Goal: Find specific page/section: Find specific page/section

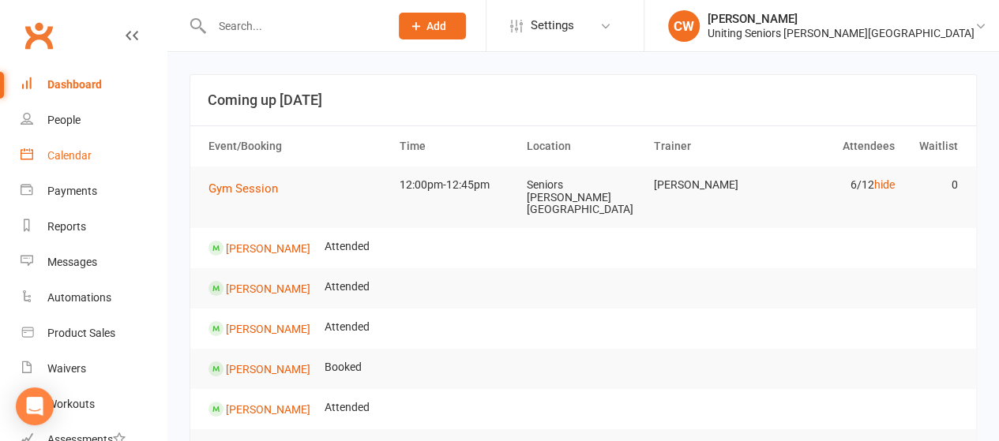
click at [81, 152] on div "Calendar" at bounding box center [69, 155] width 44 height 13
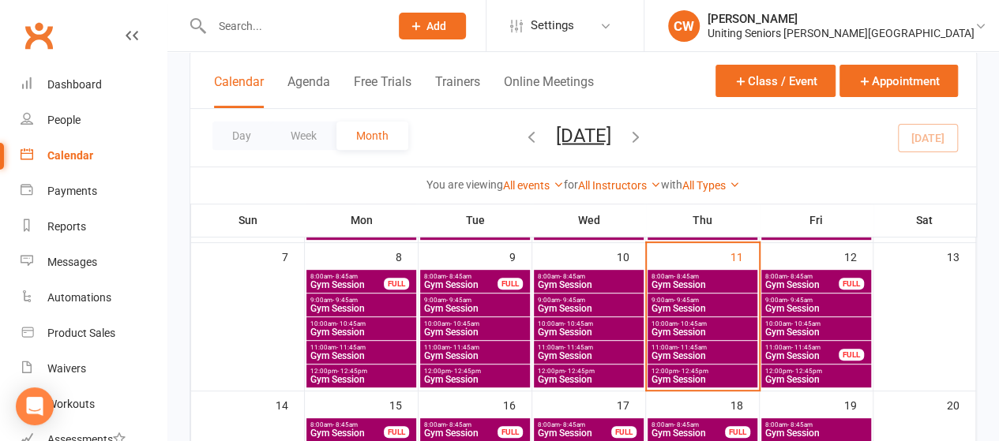
scroll to position [242, 0]
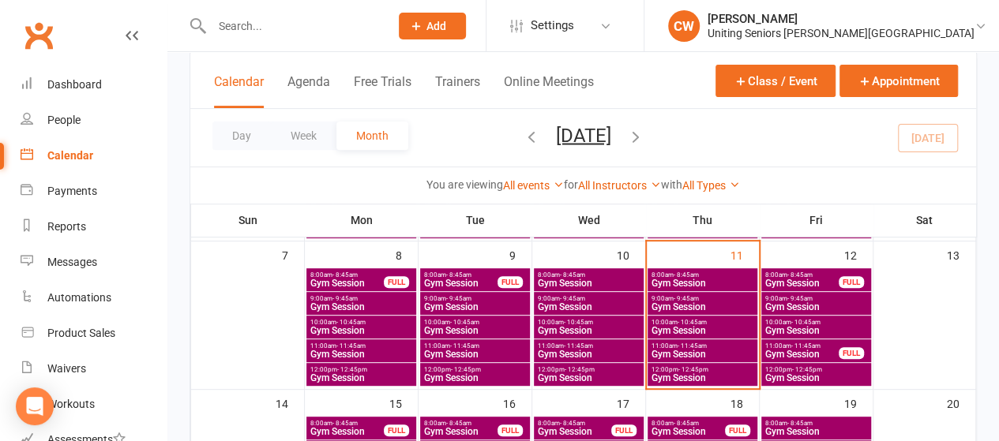
click at [809, 279] on span "Gym Session" at bounding box center [801, 283] width 75 height 9
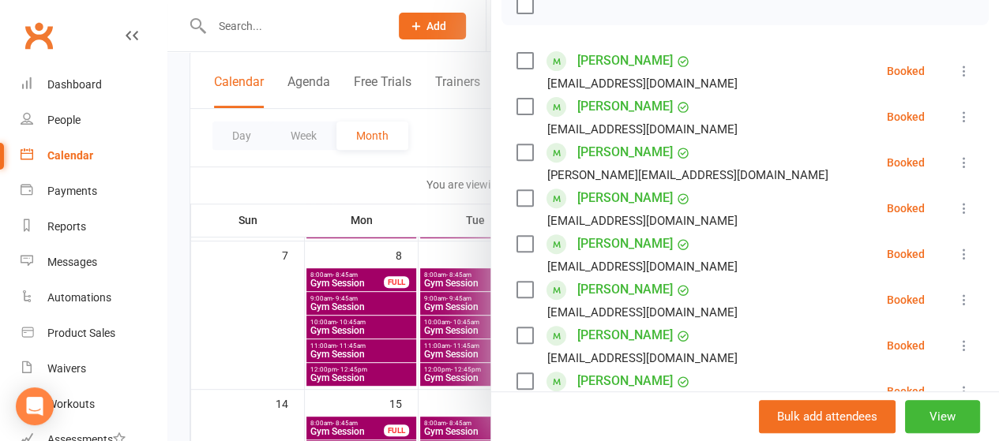
scroll to position [243, 0]
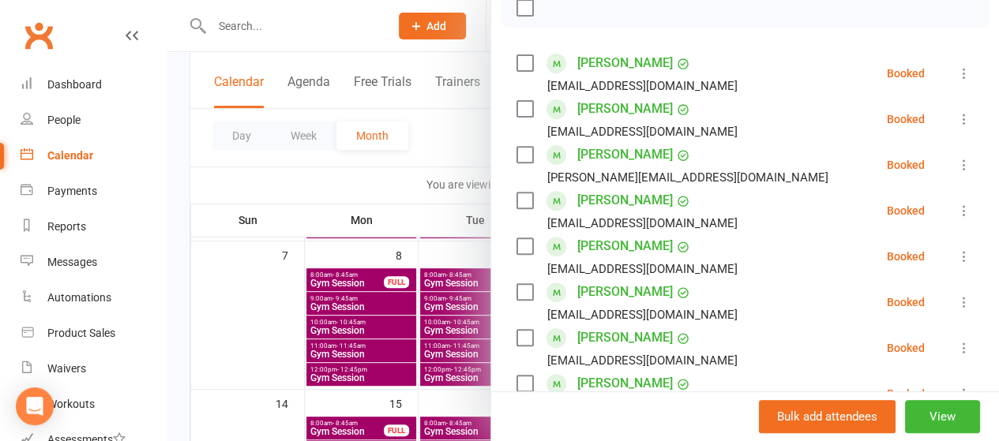
click at [396, 54] on div at bounding box center [582, 220] width 831 height 441
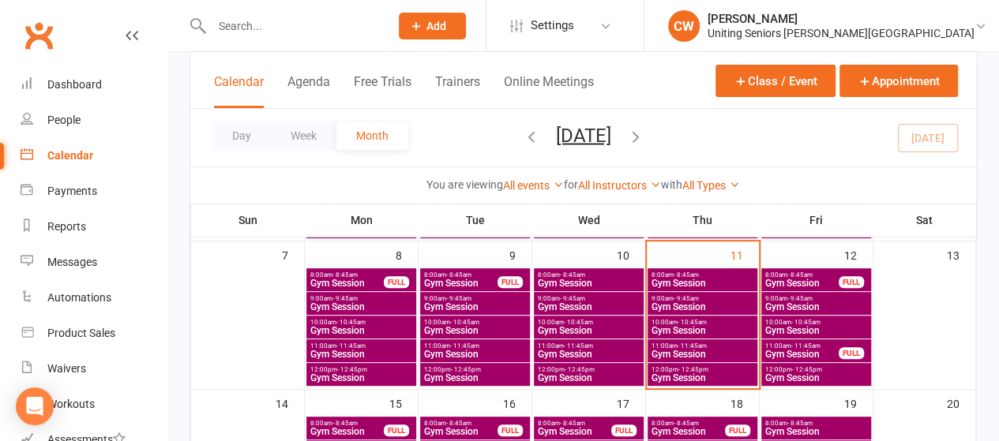
click at [803, 304] on span "Gym Session" at bounding box center [815, 306] width 103 height 9
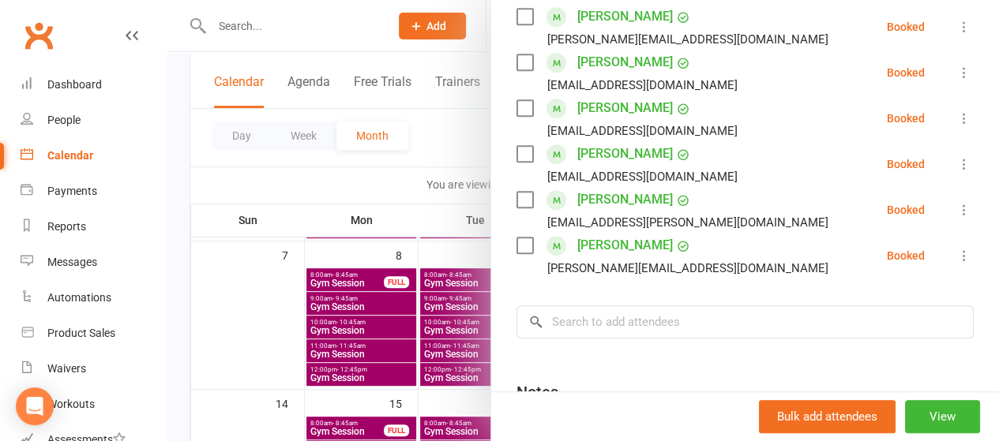
scroll to position [428, 0]
click at [441, 138] on div at bounding box center [582, 220] width 831 height 441
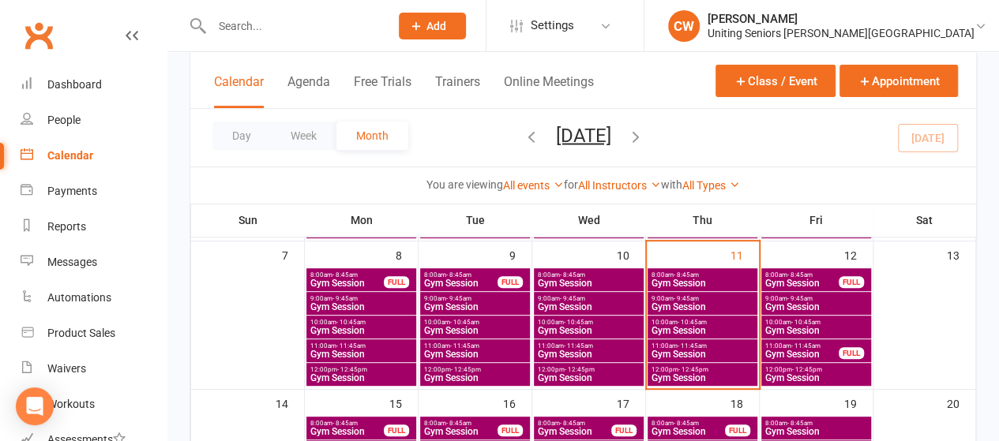
click at [790, 326] on span "Gym Session" at bounding box center [815, 330] width 103 height 9
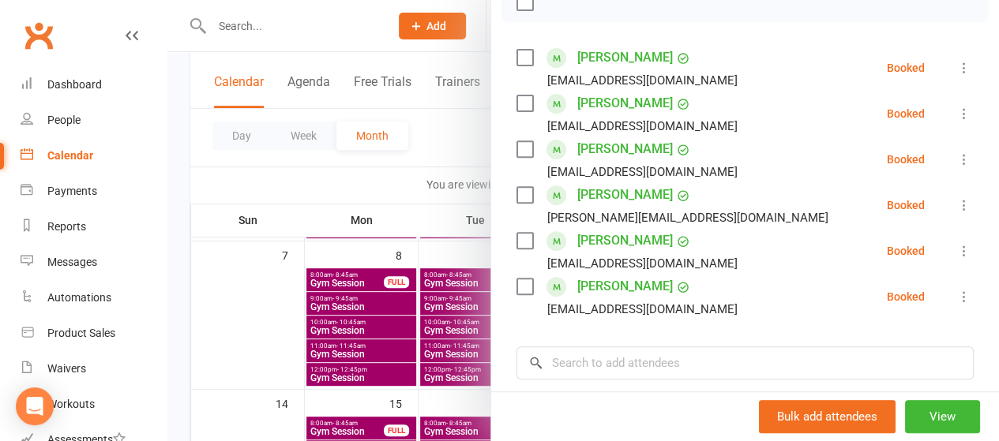
scroll to position [136, 0]
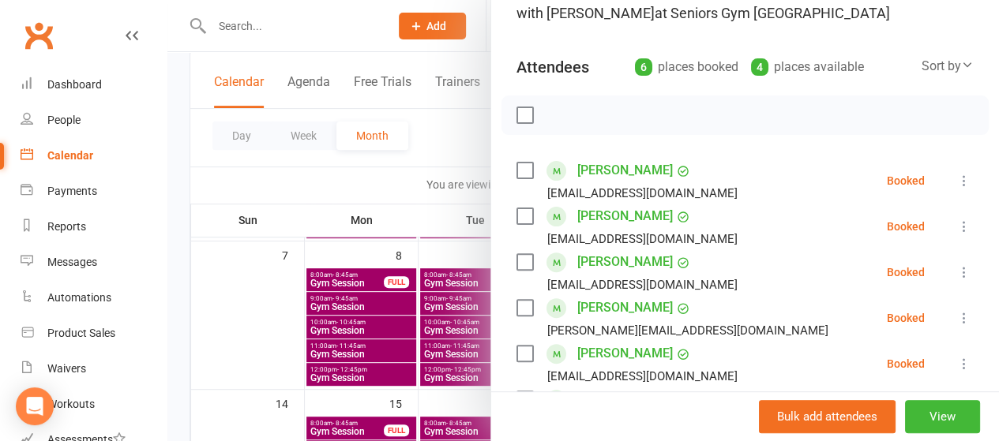
click at [445, 141] on div at bounding box center [582, 220] width 831 height 441
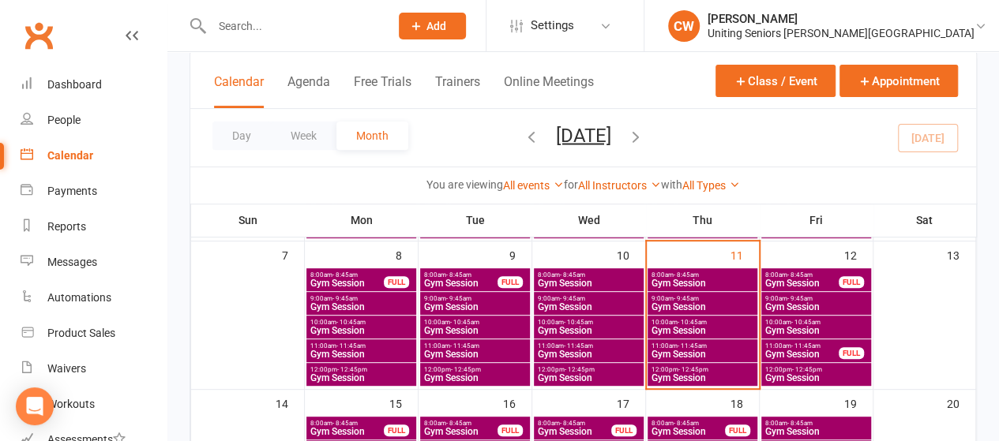
click at [792, 353] on span "Gym Session" at bounding box center [801, 354] width 75 height 9
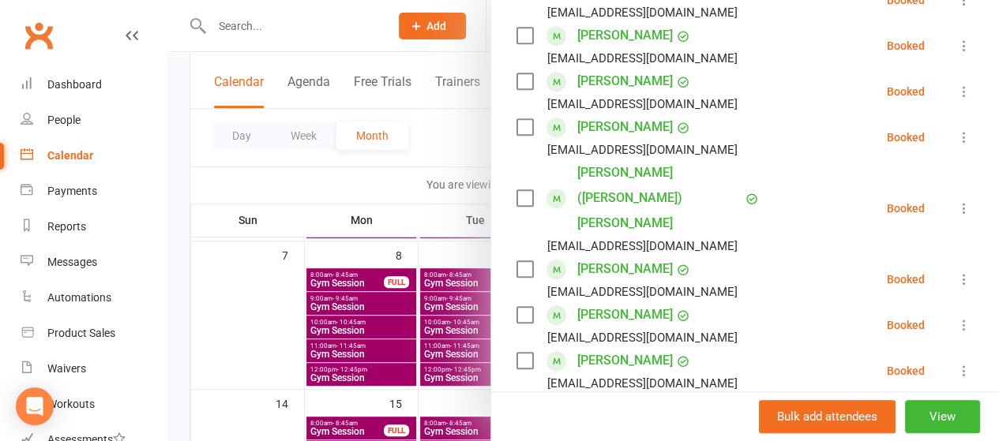
scroll to position [501, 0]
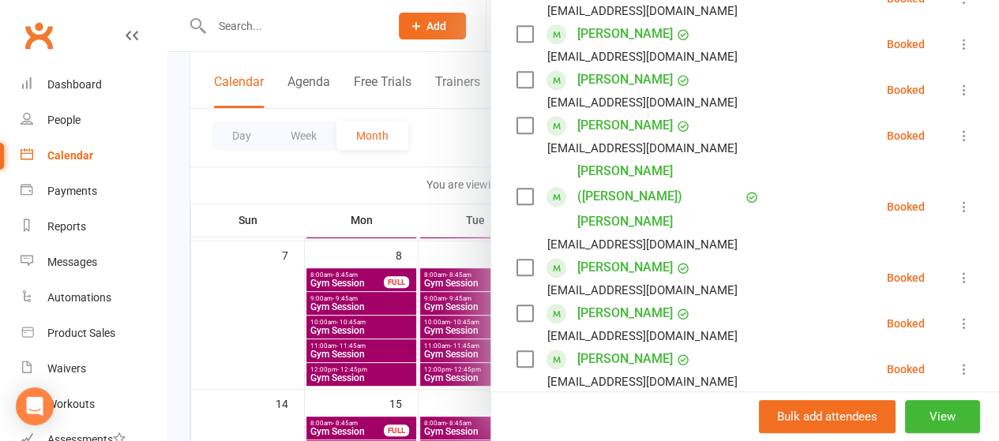
click at [427, 145] on div at bounding box center [582, 220] width 831 height 441
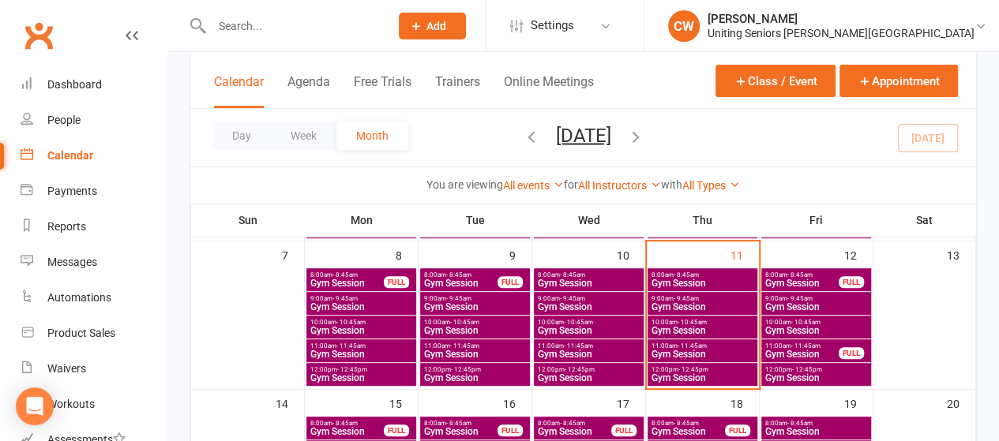
click at [809, 373] on span "Gym Session" at bounding box center [815, 377] width 103 height 9
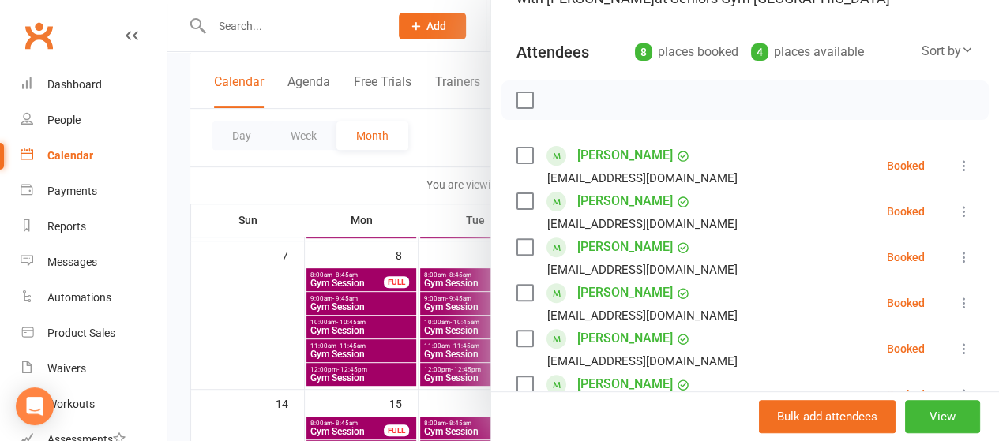
scroll to position [150, 0]
click at [438, 150] on div at bounding box center [582, 220] width 831 height 441
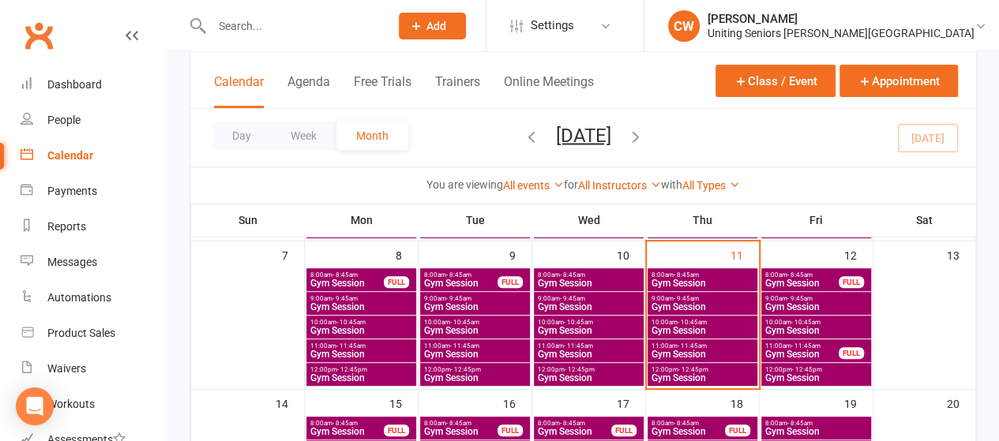
click at [809, 328] on span "Gym Session" at bounding box center [815, 330] width 103 height 9
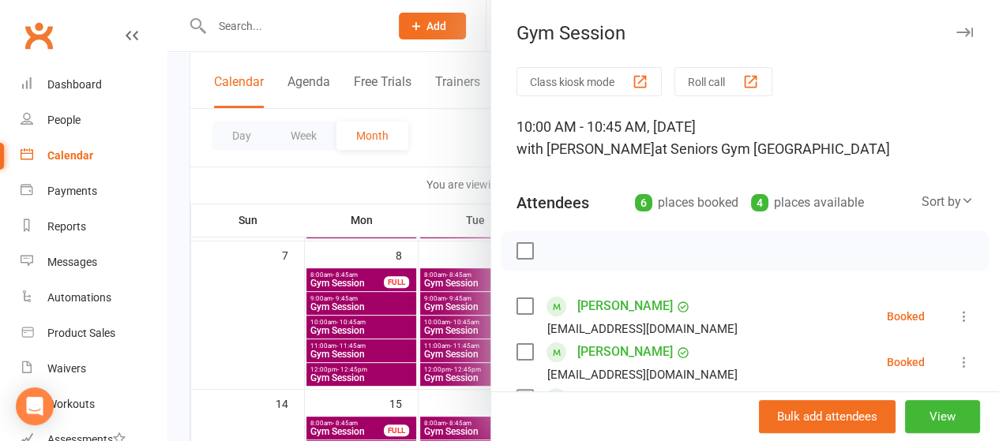
click at [436, 131] on div at bounding box center [582, 220] width 831 height 441
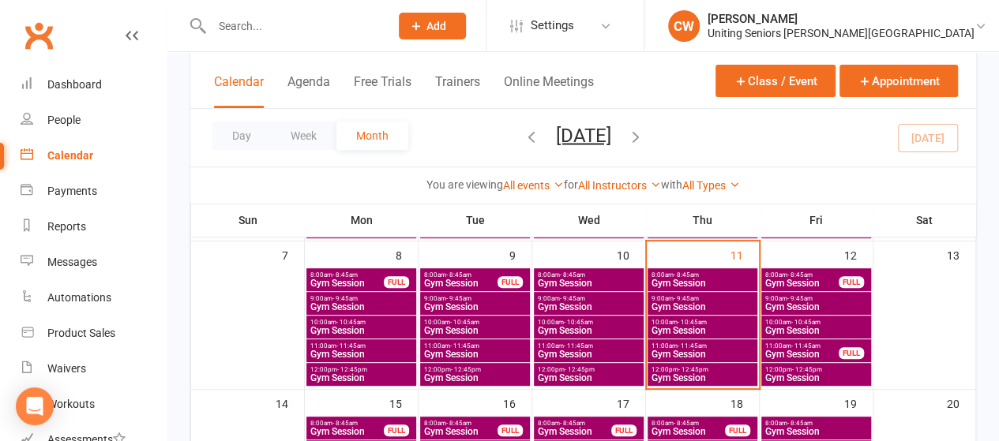
click at [787, 299] on span "- 9:45am" at bounding box center [799, 298] width 25 height 7
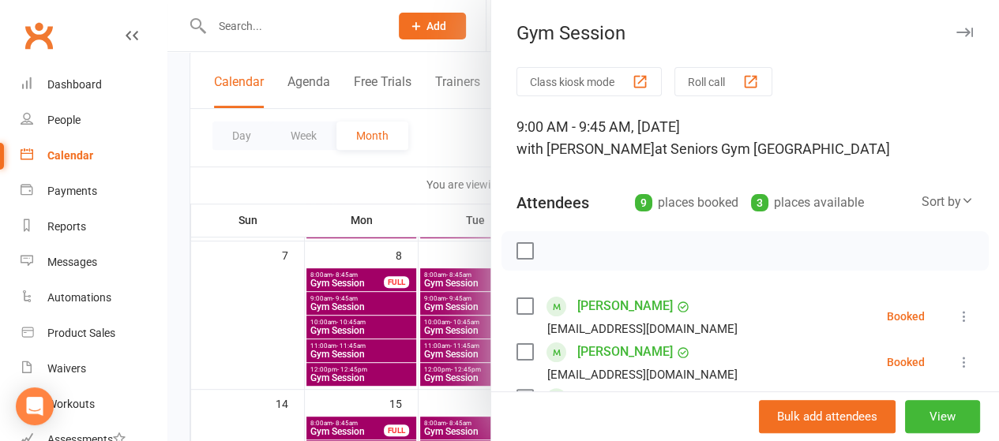
click at [436, 143] on div at bounding box center [582, 220] width 831 height 441
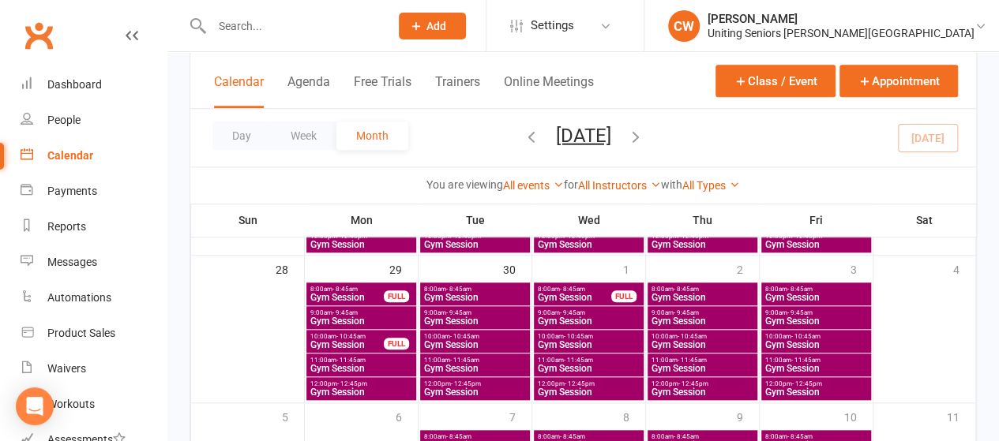
scroll to position [543, 0]
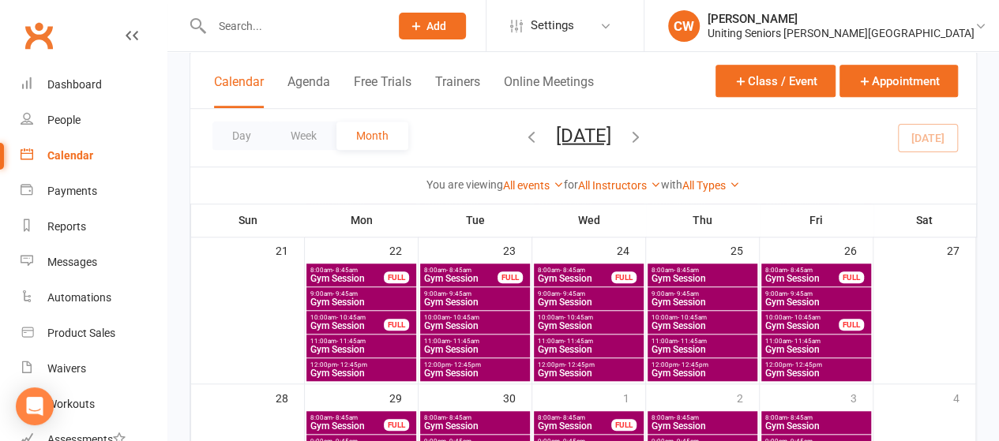
click at [804, 276] on span "Gym Session" at bounding box center [801, 278] width 75 height 9
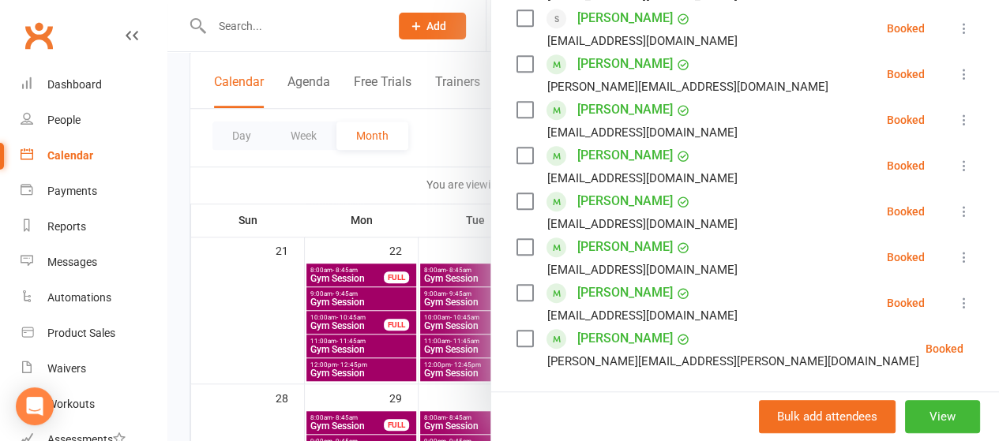
scroll to position [478, 0]
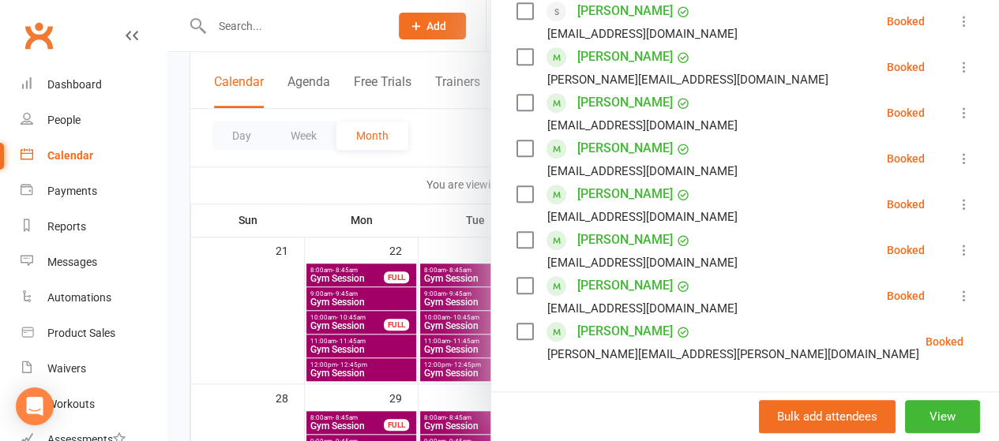
click at [437, 162] on div at bounding box center [582, 220] width 831 height 441
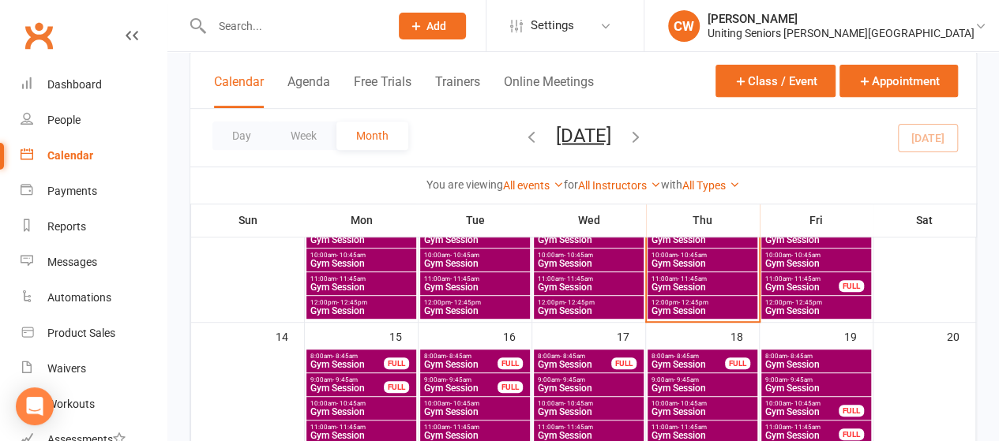
scroll to position [311, 0]
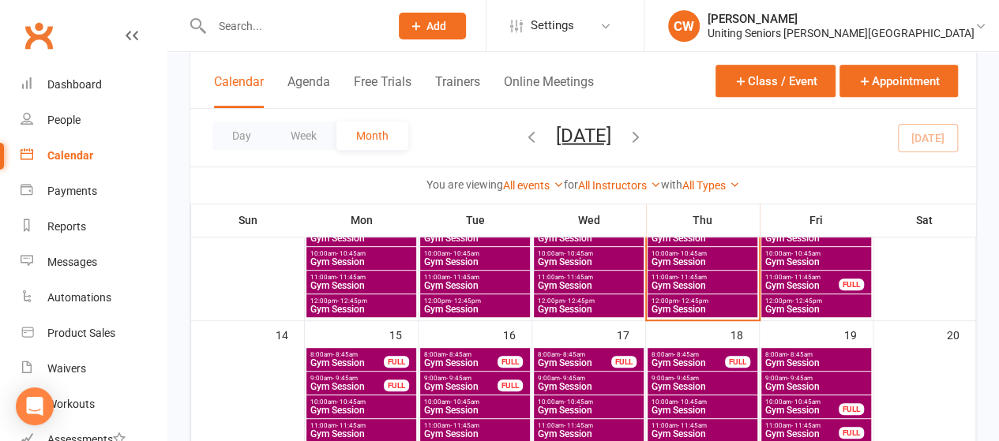
click at [798, 359] on span "Gym Session" at bounding box center [815, 362] width 103 height 9
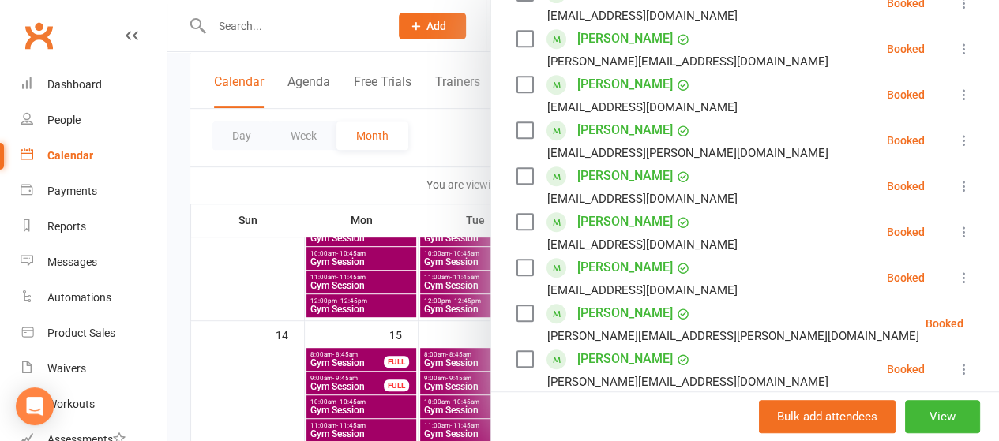
scroll to position [356, 0]
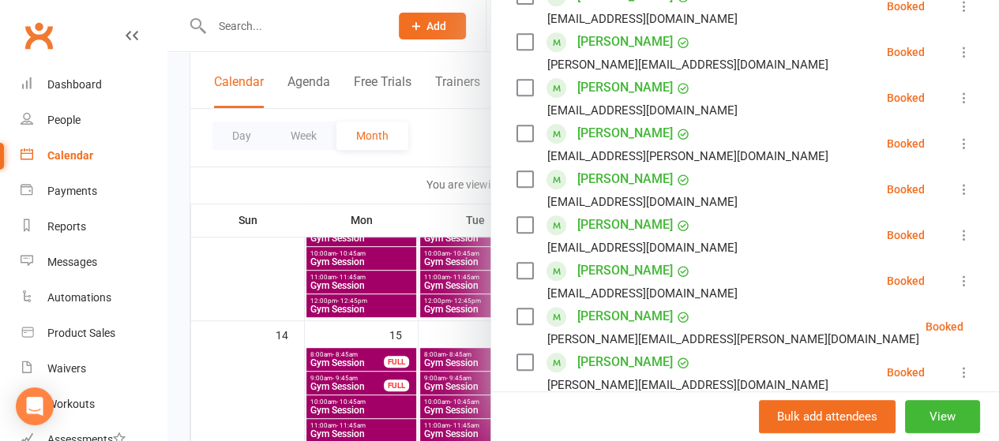
click at [460, 115] on div at bounding box center [582, 220] width 831 height 441
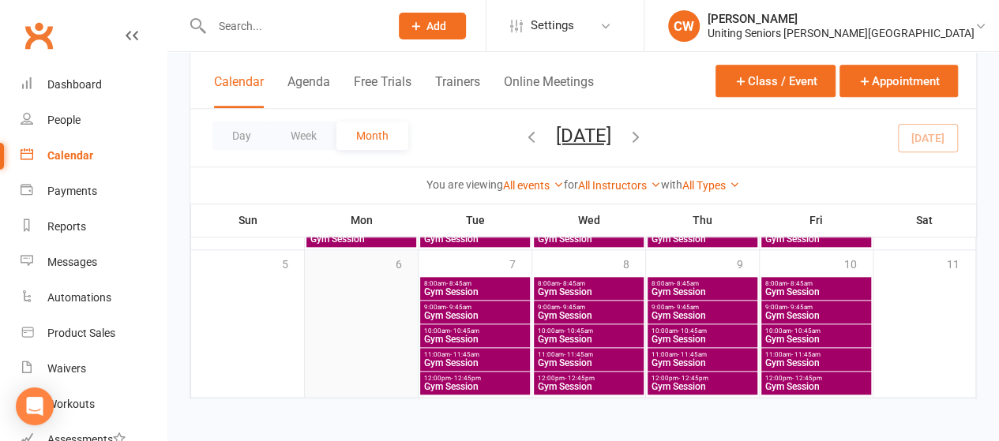
scroll to position [654, 0]
